Goal: Task Accomplishment & Management: Complete application form

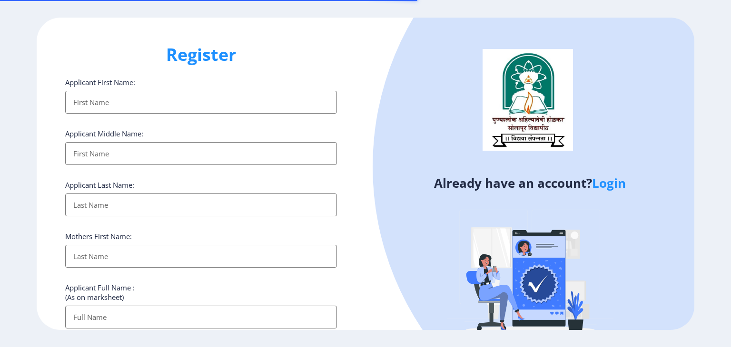
select select
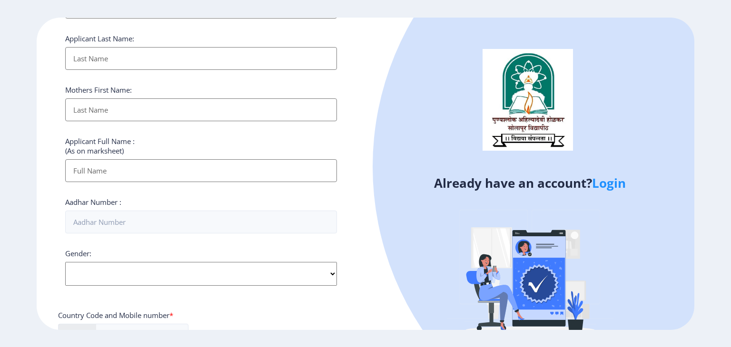
scroll to position [165, 0]
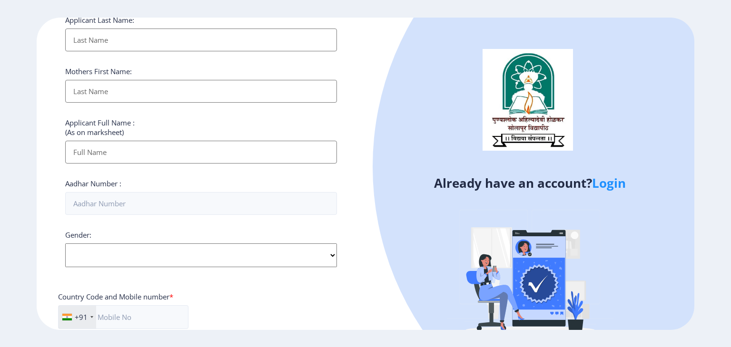
click at [610, 183] on link "Login" at bounding box center [609, 183] width 34 height 17
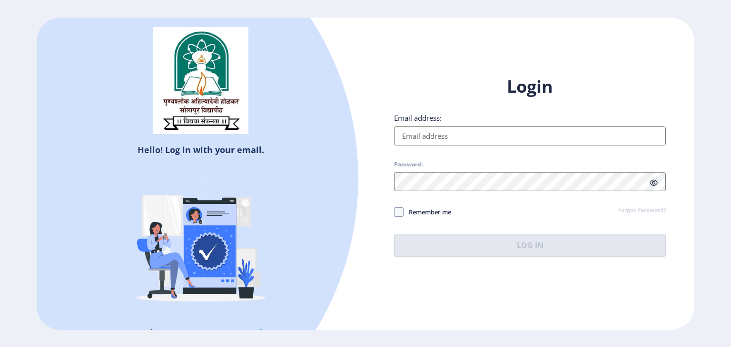
click at [444, 137] on input "Email address:" at bounding box center [530, 136] width 272 height 19
type input "[EMAIL_ADDRESS][DOMAIN_NAME]"
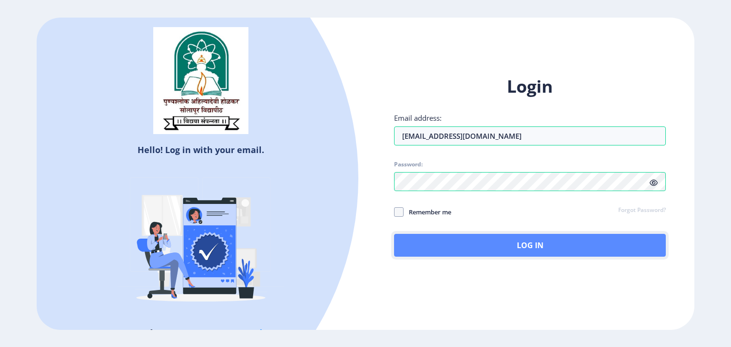
click at [472, 239] on button "Log In" at bounding box center [530, 245] width 272 height 23
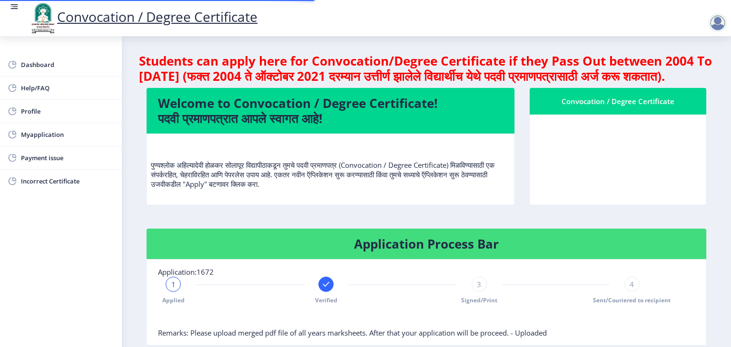
click at [472, 239] on div "Students can apply here for Convocation/Degree Certificate if they Pass Out bet…" at bounding box center [426, 298] width 575 height 490
click at [41, 62] on span "Dashboard" at bounding box center [67, 64] width 93 height 11
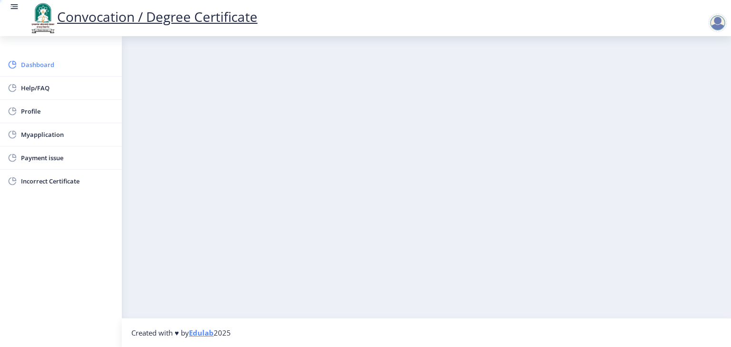
click at [41, 62] on span "Dashboard" at bounding box center [67, 64] width 93 height 11
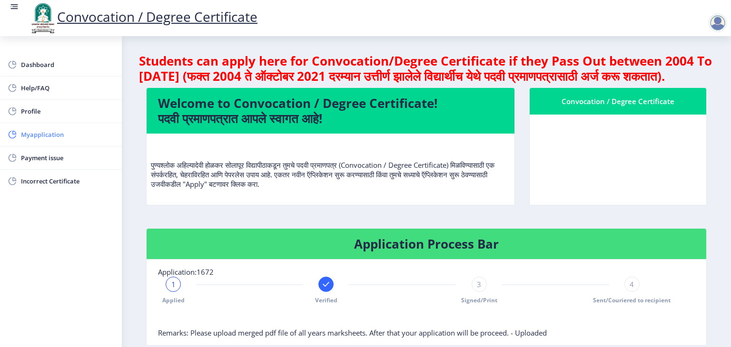
click at [38, 143] on link "Myapplication" at bounding box center [61, 134] width 122 height 23
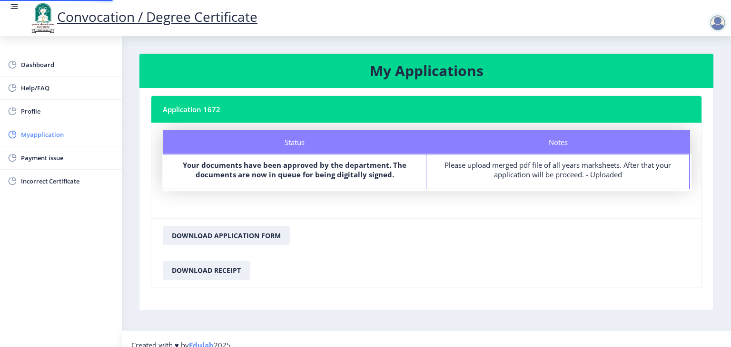
click at [38, 143] on link "Myapplication" at bounding box center [61, 134] width 122 height 23
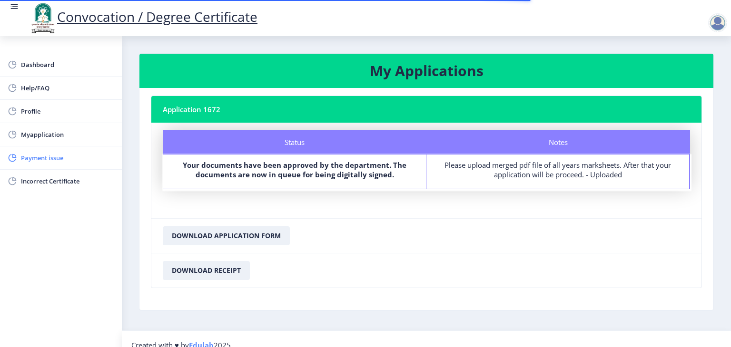
click at [68, 156] on span "Payment issue" at bounding box center [67, 157] width 93 height 11
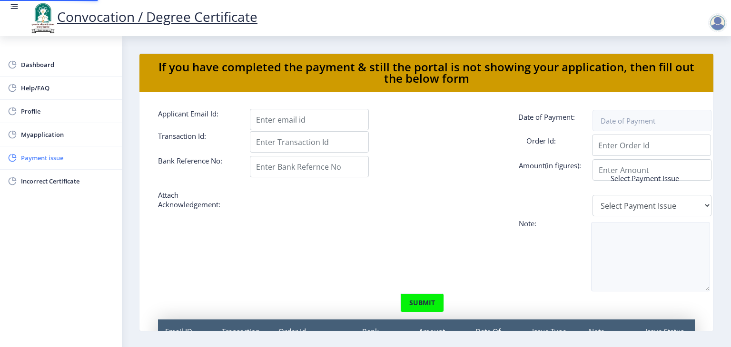
click at [68, 156] on span "Payment issue" at bounding box center [67, 157] width 93 height 11
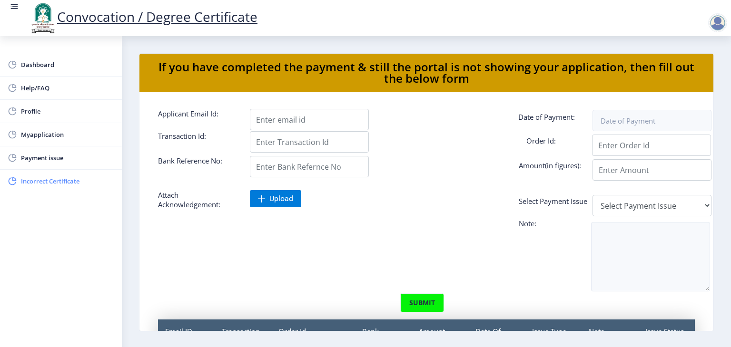
click at [42, 179] on span "Incorrect Certificate" at bounding box center [67, 181] width 93 height 11
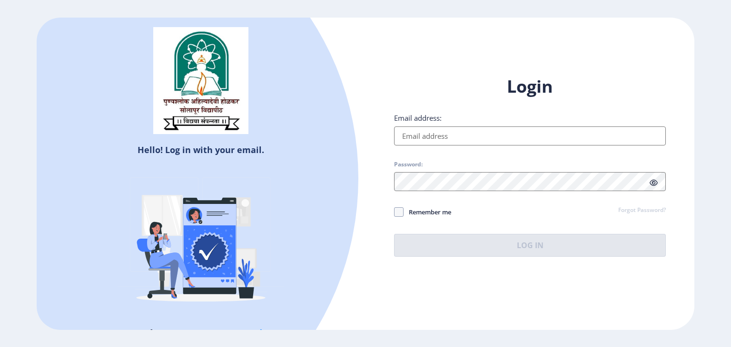
click at [426, 139] on input "Email address:" at bounding box center [530, 136] width 272 height 19
type input "[EMAIL_ADDRESS][DOMAIN_NAME]"
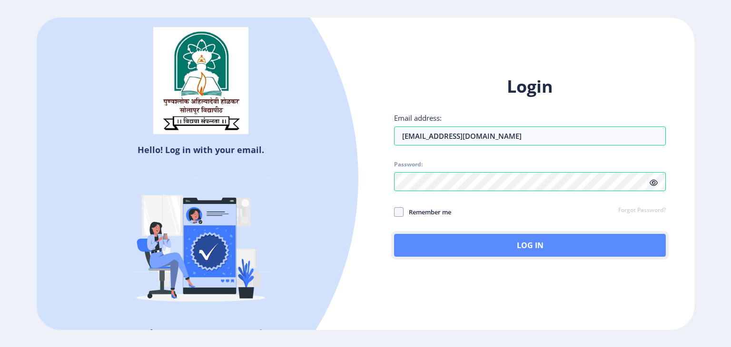
click at [469, 252] on button "Log In" at bounding box center [530, 245] width 272 height 23
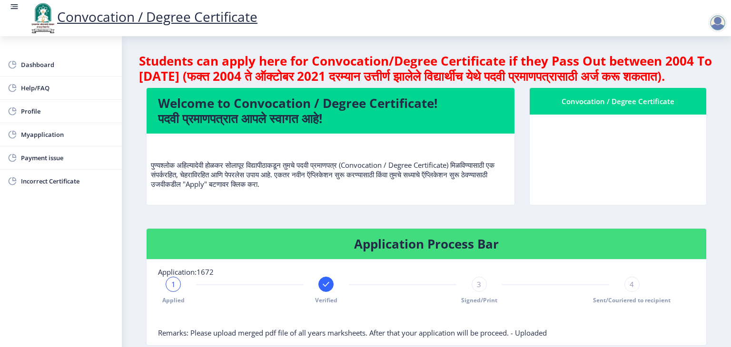
click at [15, 6] on rect at bounding box center [15, 6] width 6 height 1
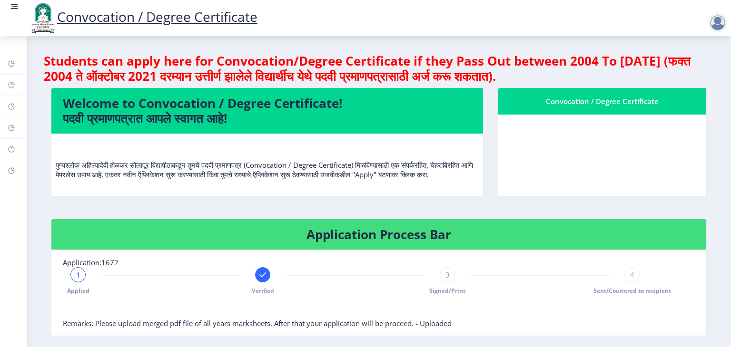
click at [15, 6] on rect at bounding box center [15, 6] width 6 height 1
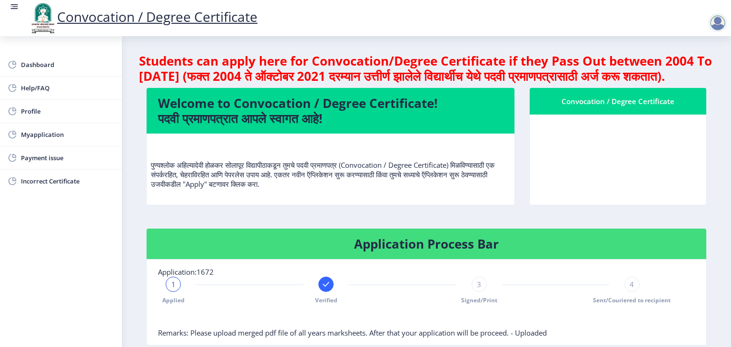
click at [157, 22] on link "Convocation / Degree Certificate" at bounding box center [143, 17] width 229 height 18
click at [718, 21] on div at bounding box center [717, 22] width 19 height 19
click at [695, 74] on span "Log out" at bounding box center [693, 74] width 61 height 11
